Goal: Task Accomplishment & Management: Manage account settings

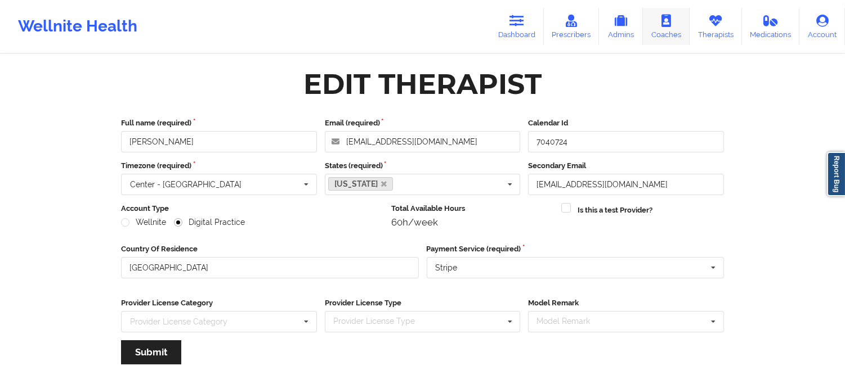
click at [713, 23] on icon at bounding box center [715, 21] width 15 height 12
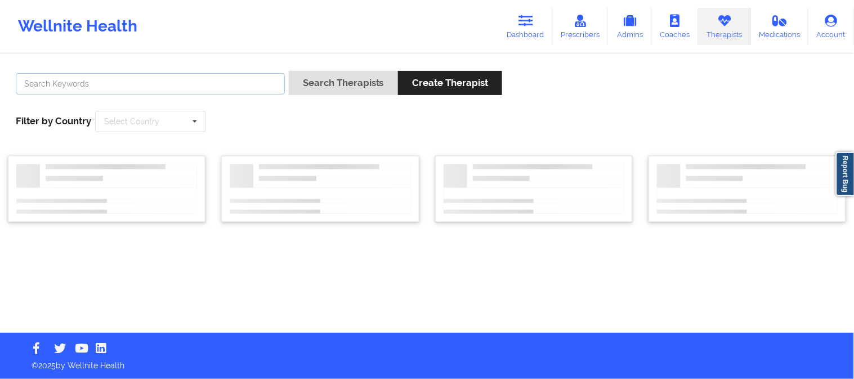
click at [210, 75] on input "text" at bounding box center [150, 83] width 269 height 21
paste input "Annah Courson"
type input "Annah Courson"
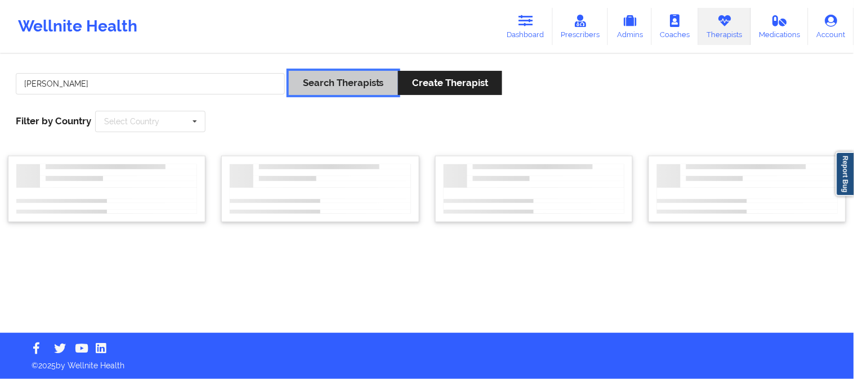
click at [317, 75] on button "Search Therapists" at bounding box center [343, 83] width 109 height 24
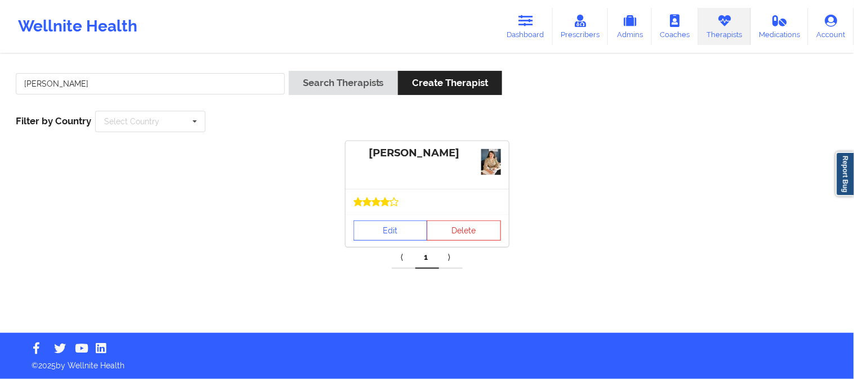
click at [404, 211] on div at bounding box center [427, 201] width 163 height 25
click at [396, 224] on link "Edit" at bounding box center [391, 231] width 74 height 20
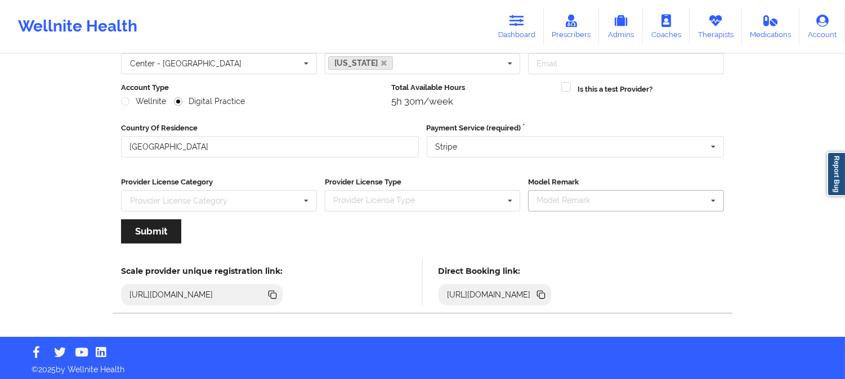
scroll to position [126, 0]
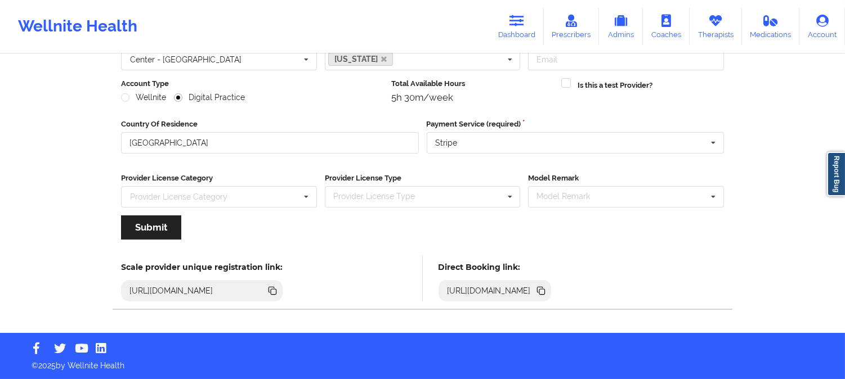
click at [545, 289] on icon at bounding box center [542, 292] width 6 height 6
click at [707, 24] on link "Therapists" at bounding box center [716, 26] width 52 height 37
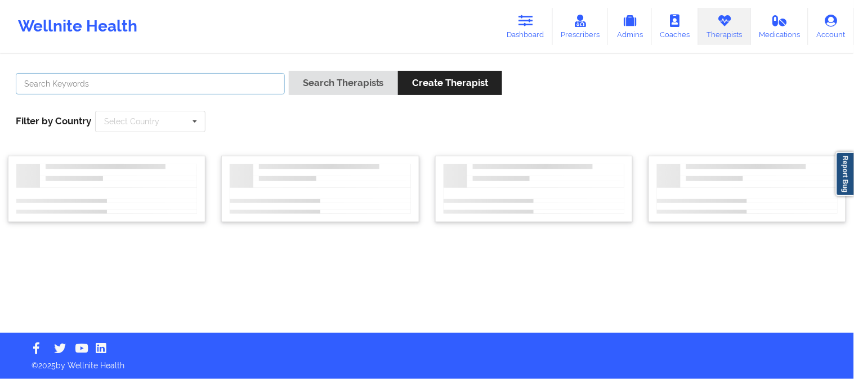
click at [132, 85] on input "text" at bounding box center [150, 83] width 269 height 21
paste input "Virginia Gibala"
type input "Virginia Gibala"
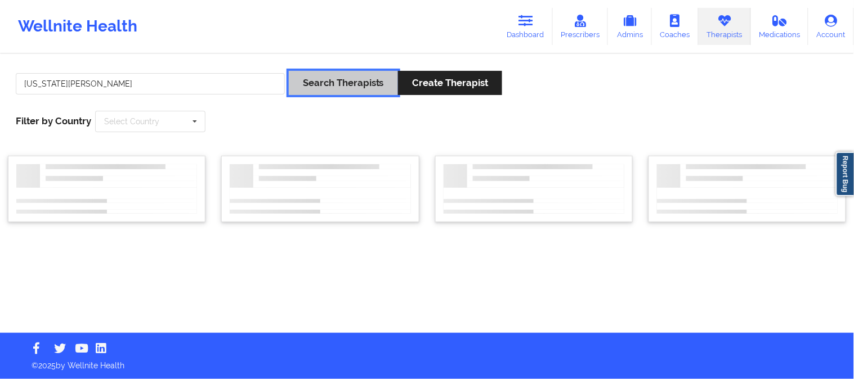
click at [331, 84] on button "Search Therapists" at bounding box center [343, 83] width 109 height 24
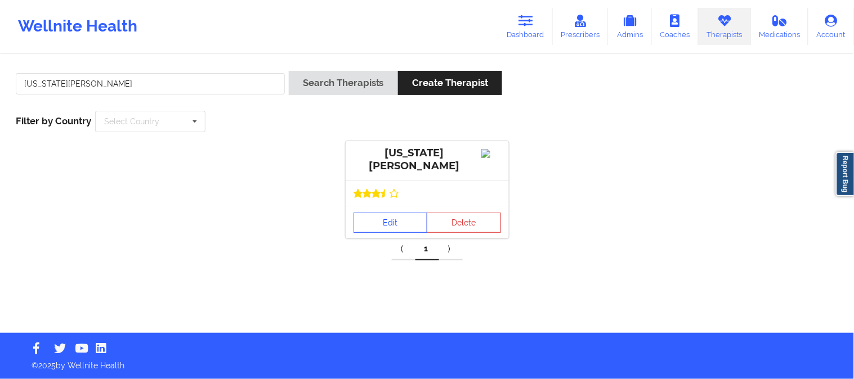
click at [386, 228] on link "Edit" at bounding box center [391, 223] width 74 height 20
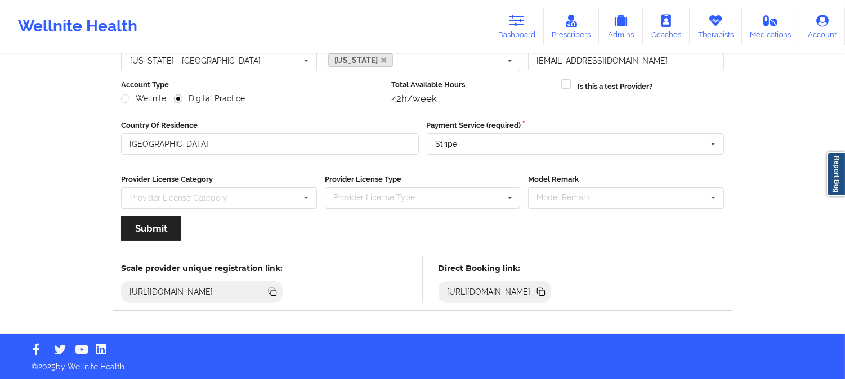
scroll to position [126, 0]
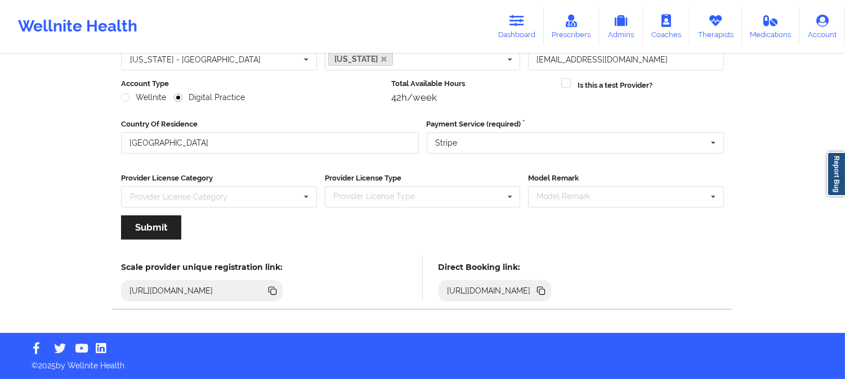
click at [545, 291] on icon at bounding box center [542, 292] width 6 height 6
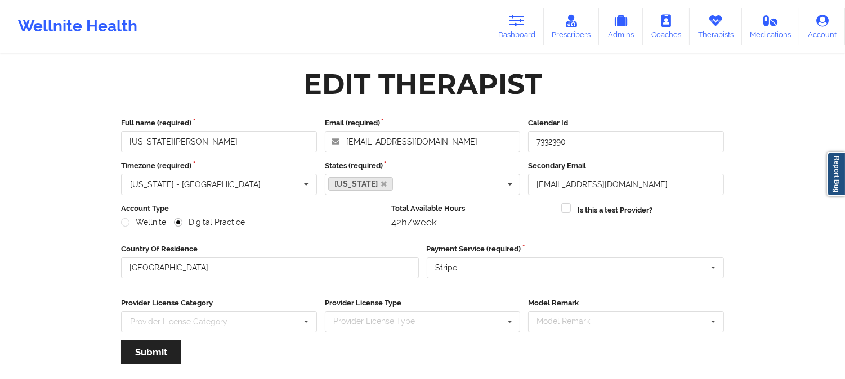
scroll to position [0, 0]
click at [713, 32] on link "Therapists" at bounding box center [716, 26] width 52 height 37
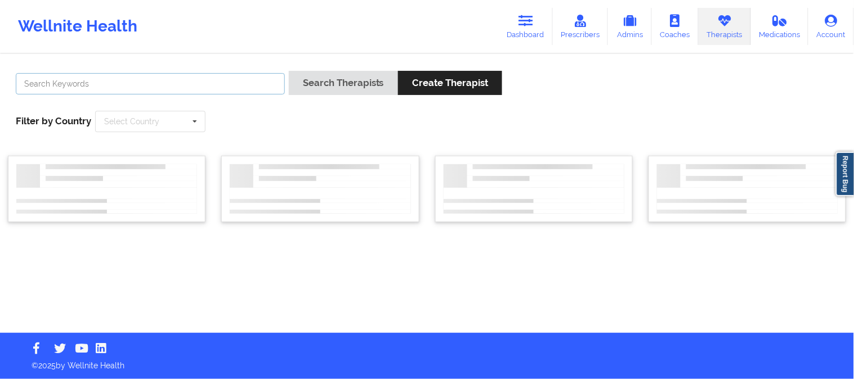
click at [193, 83] on input "text" at bounding box center [150, 83] width 269 height 21
paste input "GABRIELA KEPLEY"
type input "GABRIELA KEPLEY"
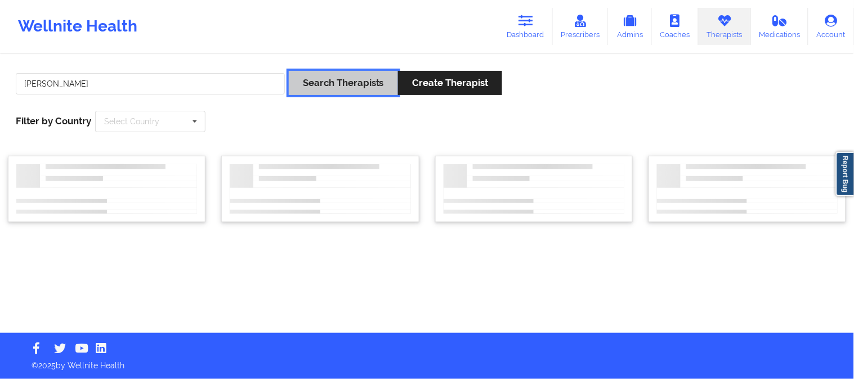
click at [331, 79] on button "Search Therapists" at bounding box center [343, 83] width 109 height 24
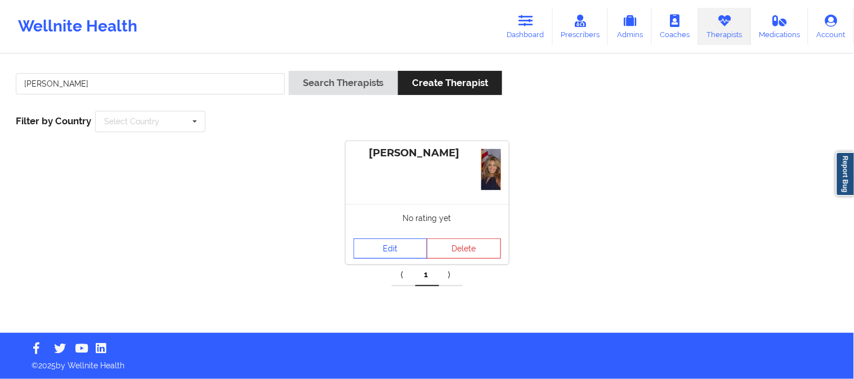
click at [391, 252] on link "Edit" at bounding box center [391, 249] width 74 height 20
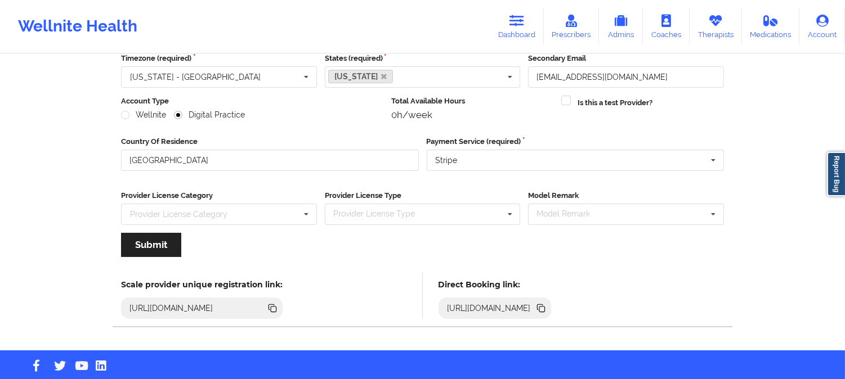
scroll to position [125, 0]
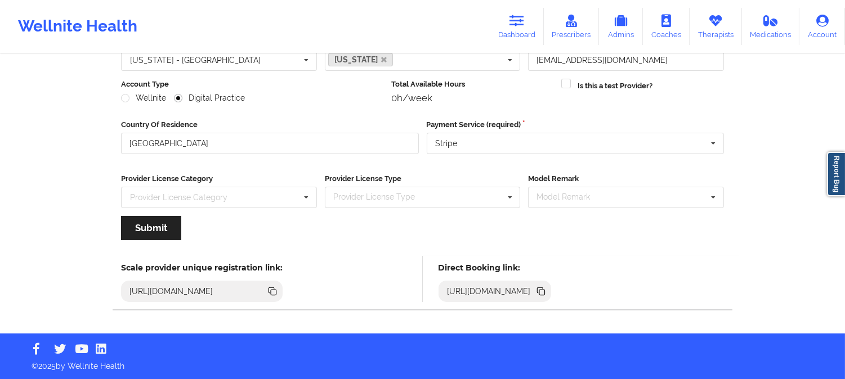
click at [545, 293] on icon at bounding box center [542, 293] width 6 height 6
